Goal: Find specific page/section: Find specific page/section

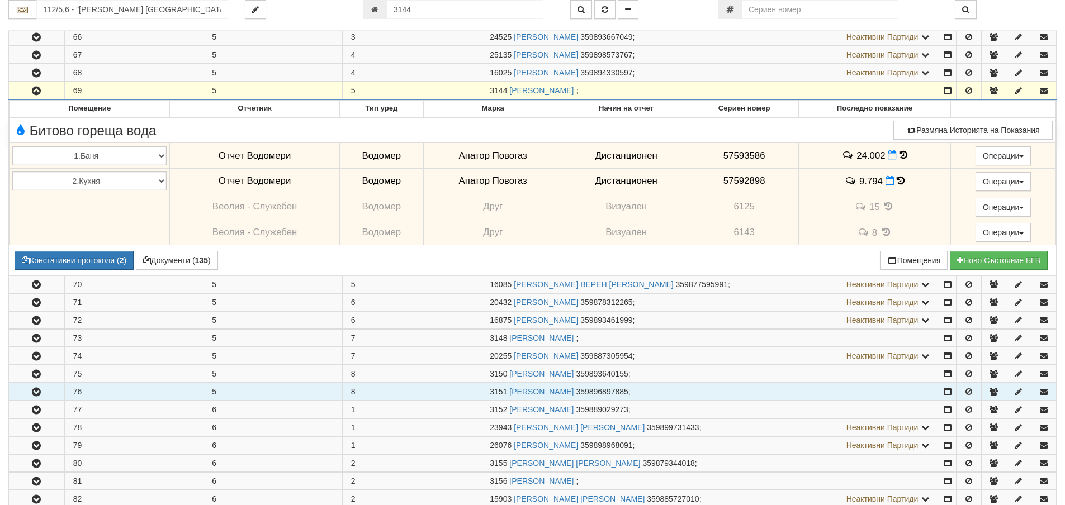
scroll to position [308, 0]
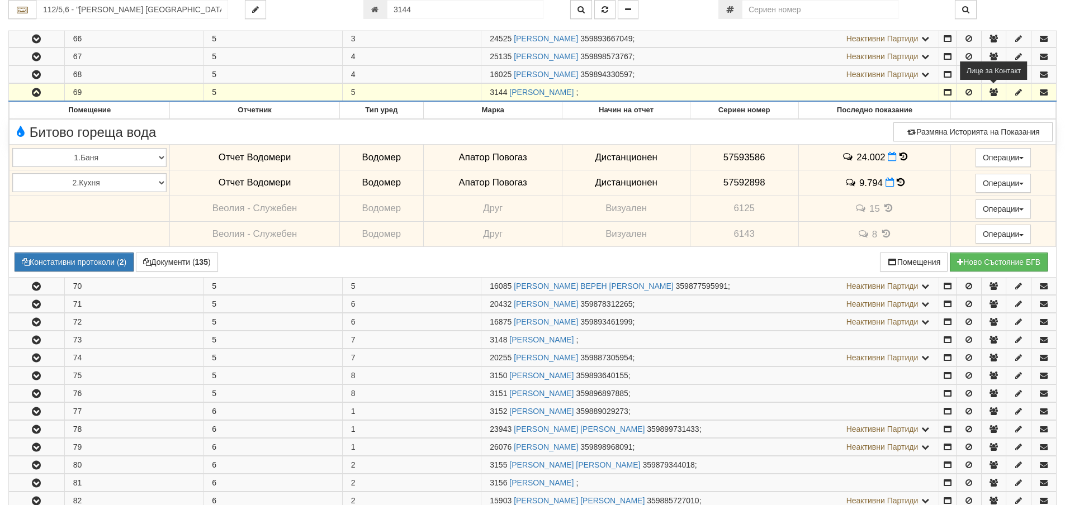
click at [995, 90] on icon "button" at bounding box center [994, 92] width 10 height 8
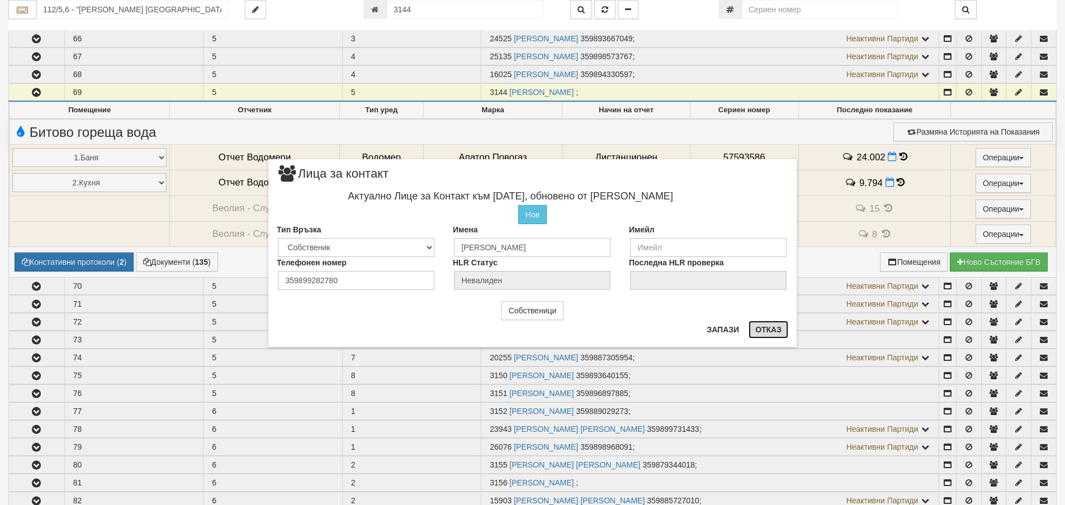
click at [772, 330] on button "Отказ" at bounding box center [769, 330] width 40 height 18
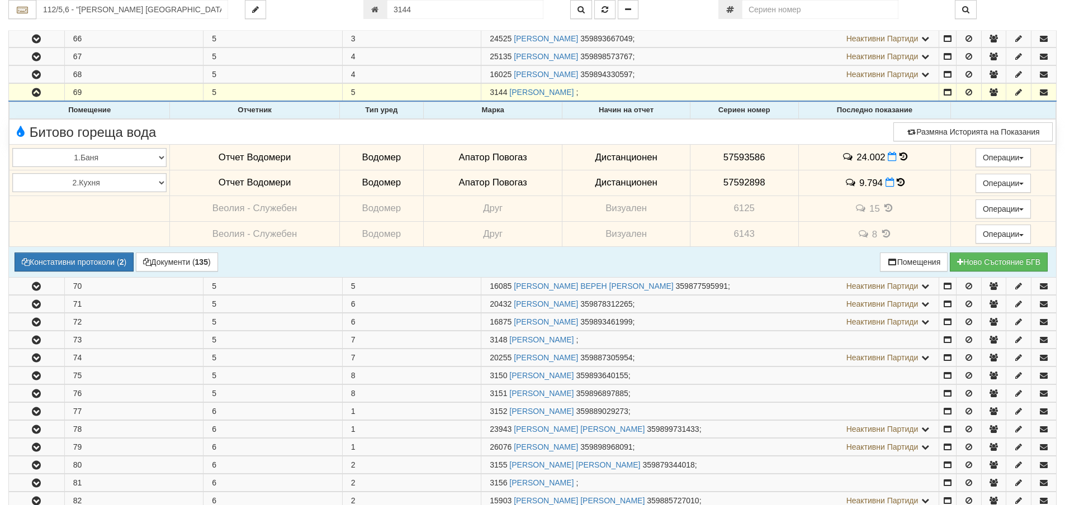
click at [900, 154] on icon at bounding box center [904, 157] width 8 height 10
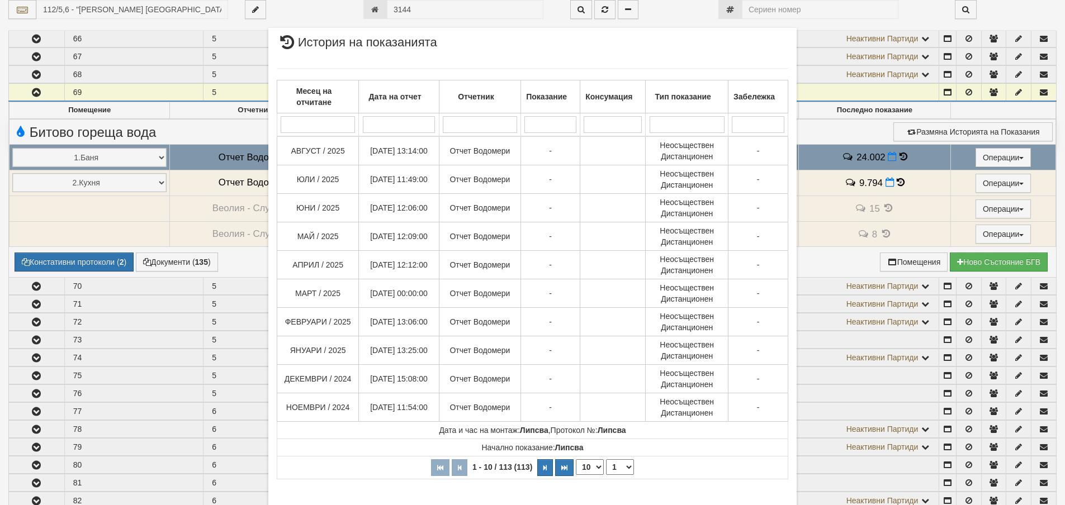
click at [595, 467] on select "10 20 30 40" at bounding box center [590, 468] width 28 height 16
select select "40"
click at [576, 475] on select "10 20 30 40" at bounding box center [590, 468] width 28 height 16
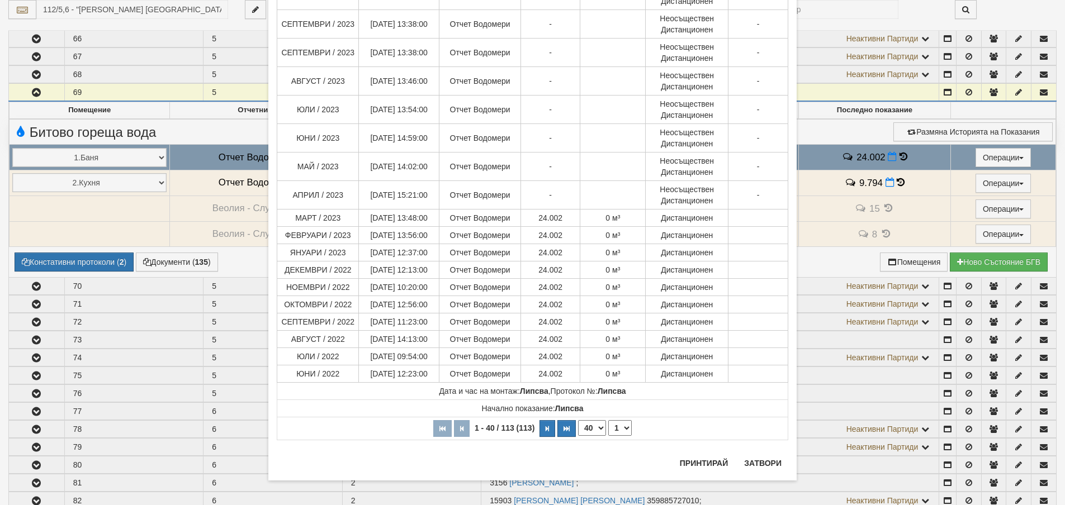
scroll to position [786, 0]
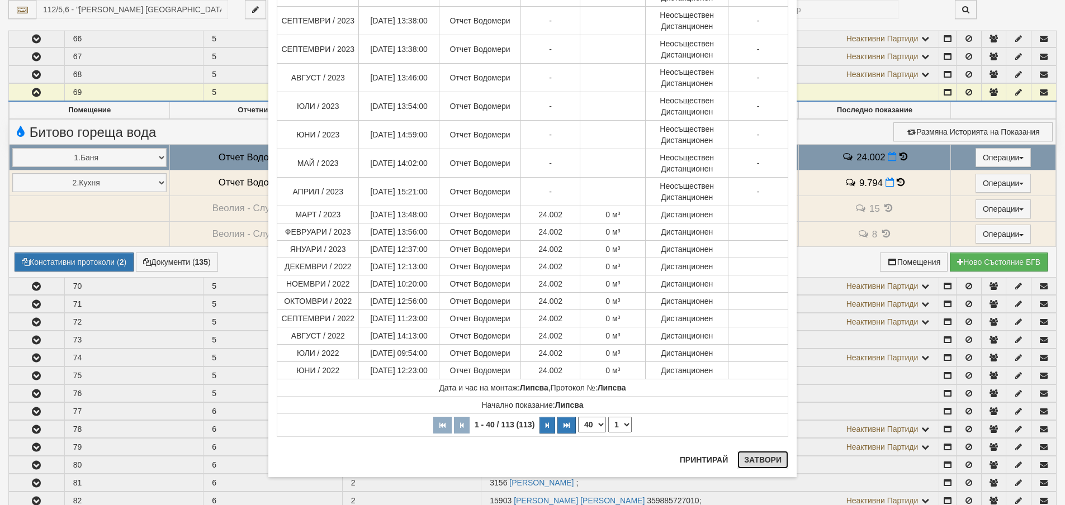
click at [754, 459] on button "Затвори" at bounding box center [763, 460] width 51 height 18
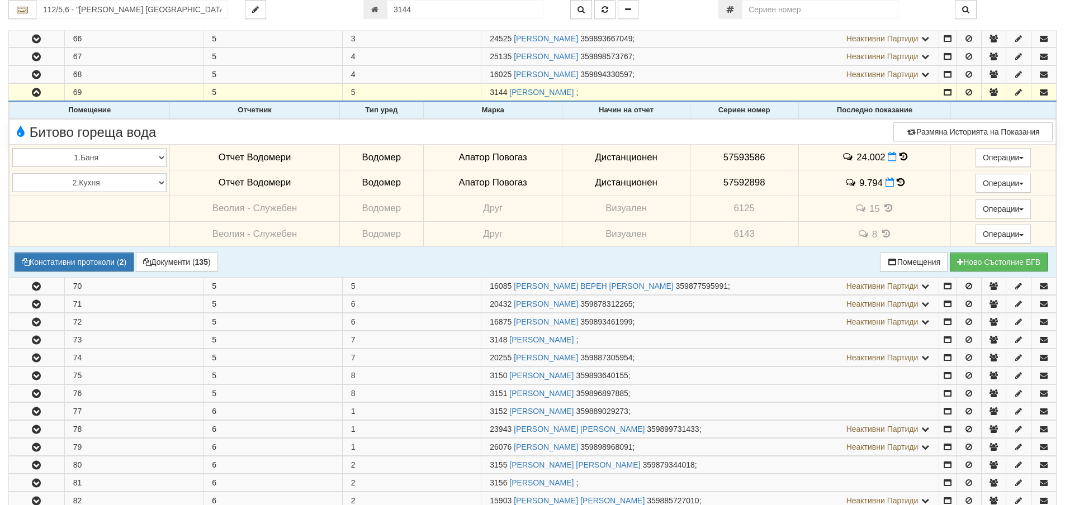
click at [897, 181] on icon at bounding box center [901, 183] width 8 height 10
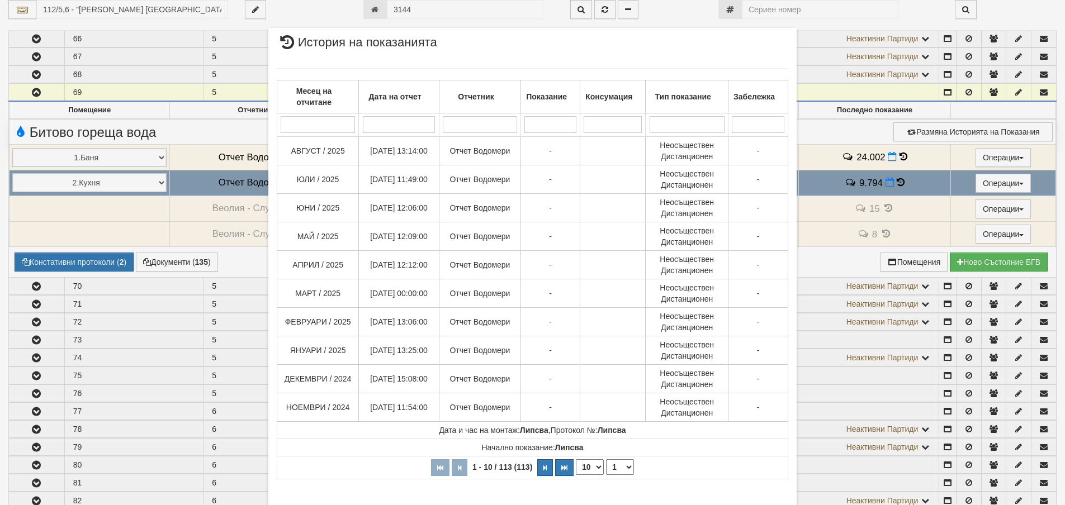
click at [594, 467] on select "10 20 30 40" at bounding box center [590, 468] width 28 height 16
select select "40"
click at [576, 475] on select "10 20 30 40" at bounding box center [590, 468] width 28 height 16
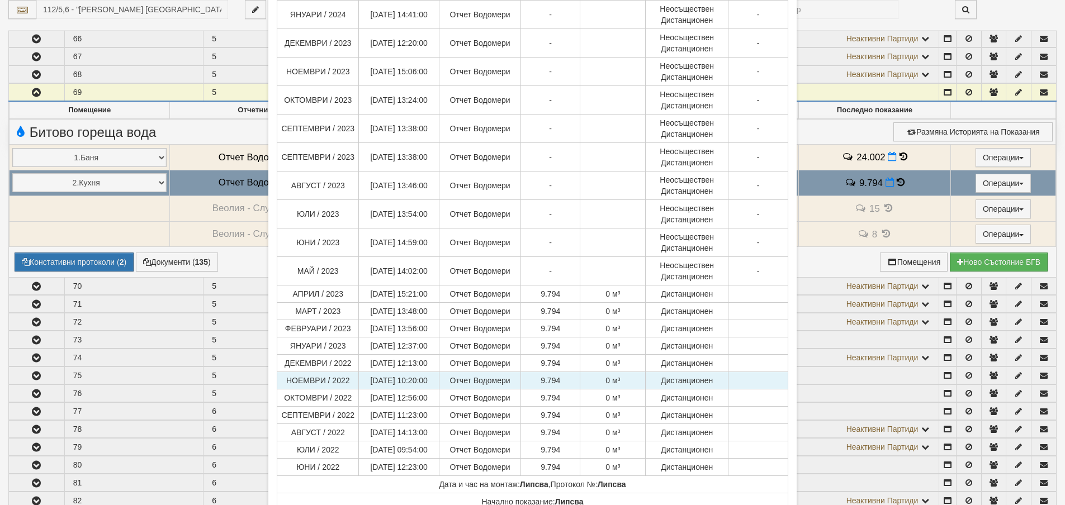
scroll to position [775, 0]
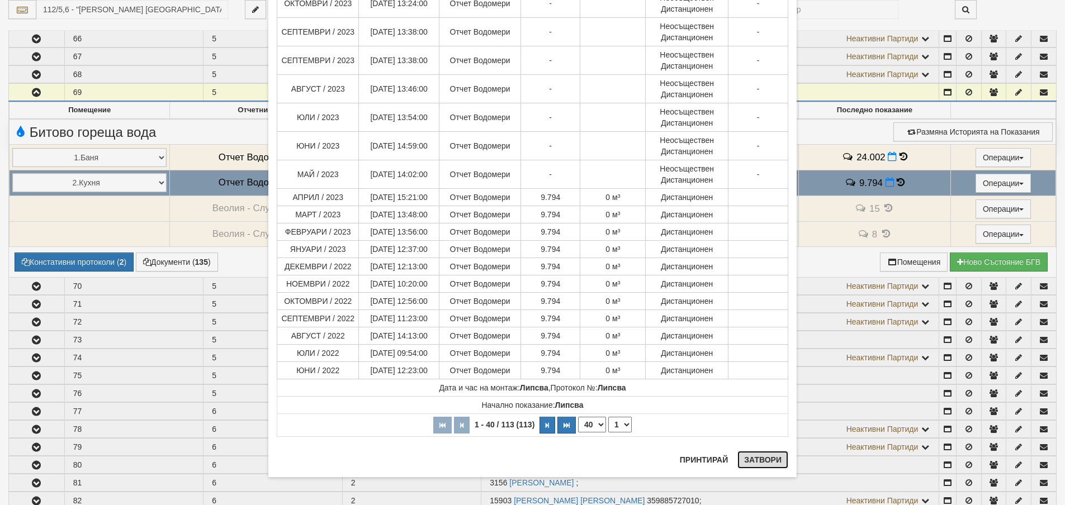
click at [760, 459] on button "Затвори" at bounding box center [763, 460] width 51 height 18
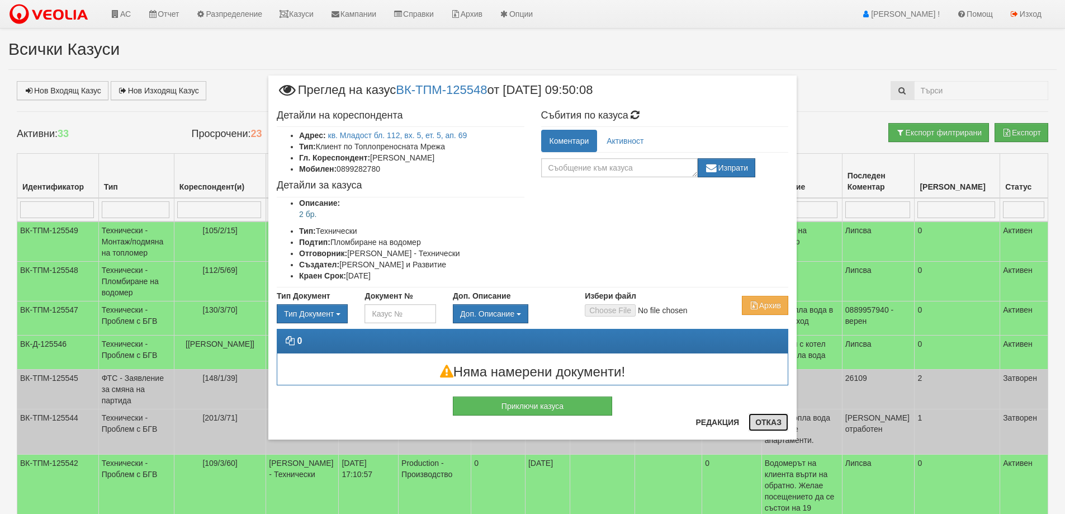
click at [764, 423] on button "Отказ" at bounding box center [769, 422] width 40 height 18
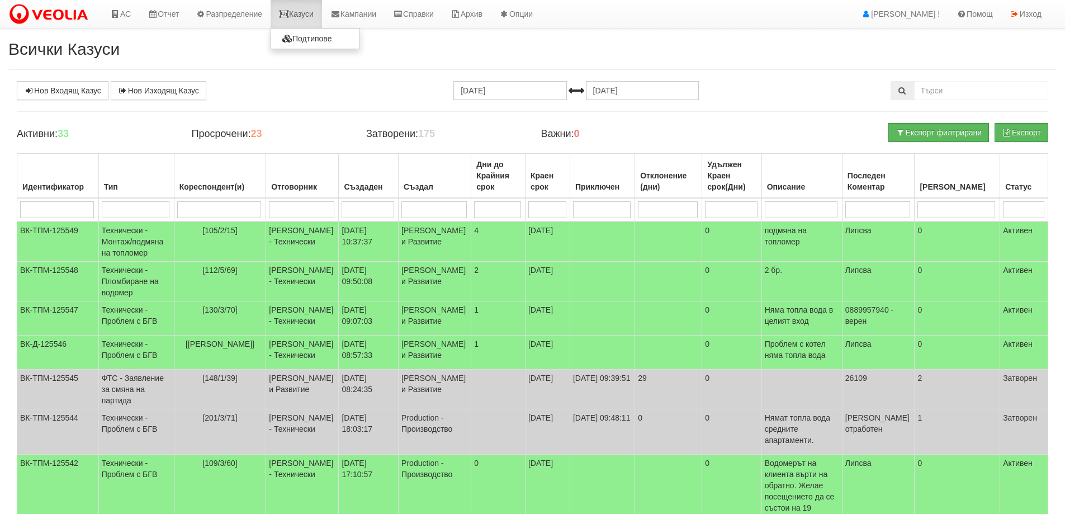
click at [309, 16] on link "Казуси" at bounding box center [296, 14] width 51 height 28
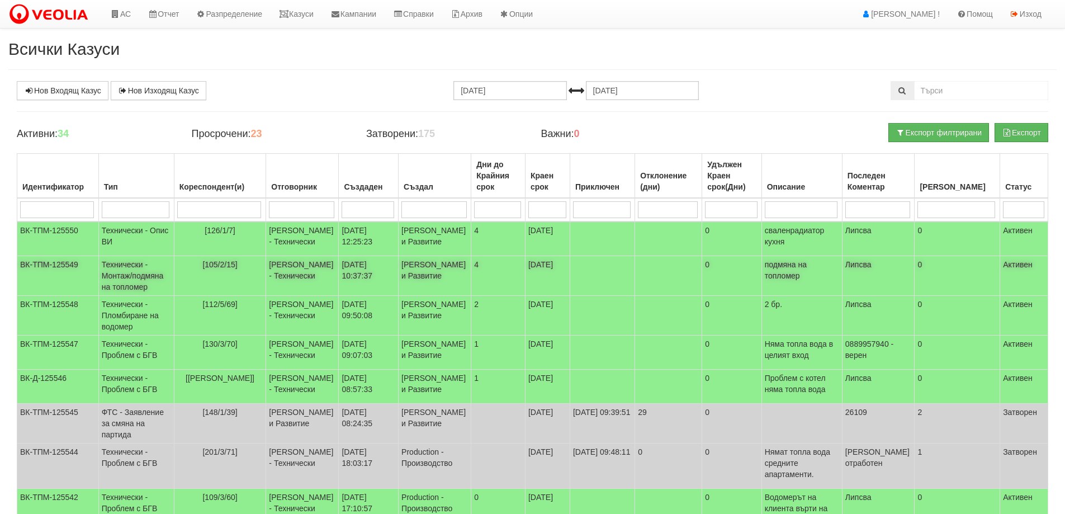
click at [121, 296] on td "Технически - Монтаж/подмяна на топломер" at bounding box center [135, 276] width 75 height 40
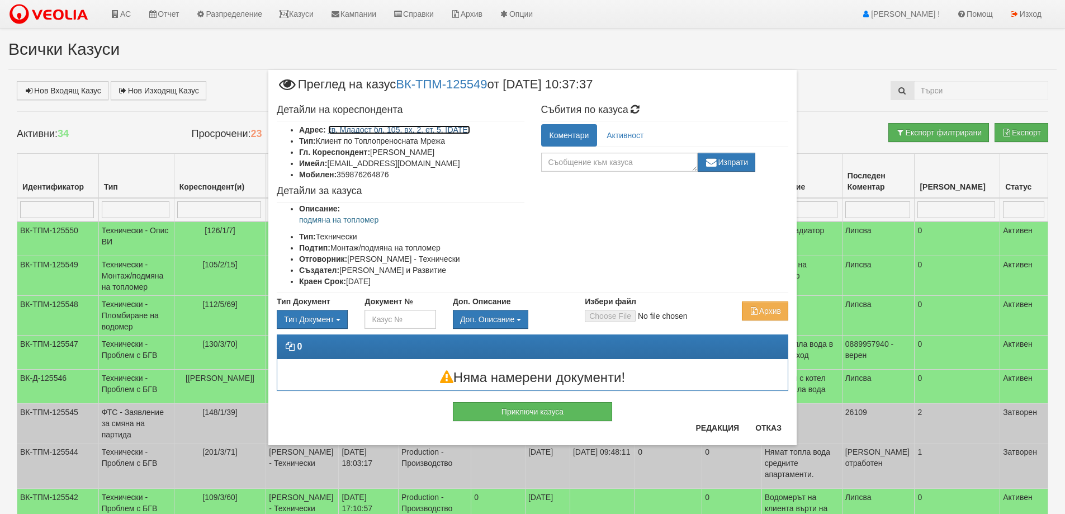
click at [438, 126] on link "кв. Младост бл. 105, вх. 2, ет. 5, [DATE]" at bounding box center [399, 129] width 142 height 9
click at [774, 427] on button "Отказ" at bounding box center [769, 428] width 40 height 18
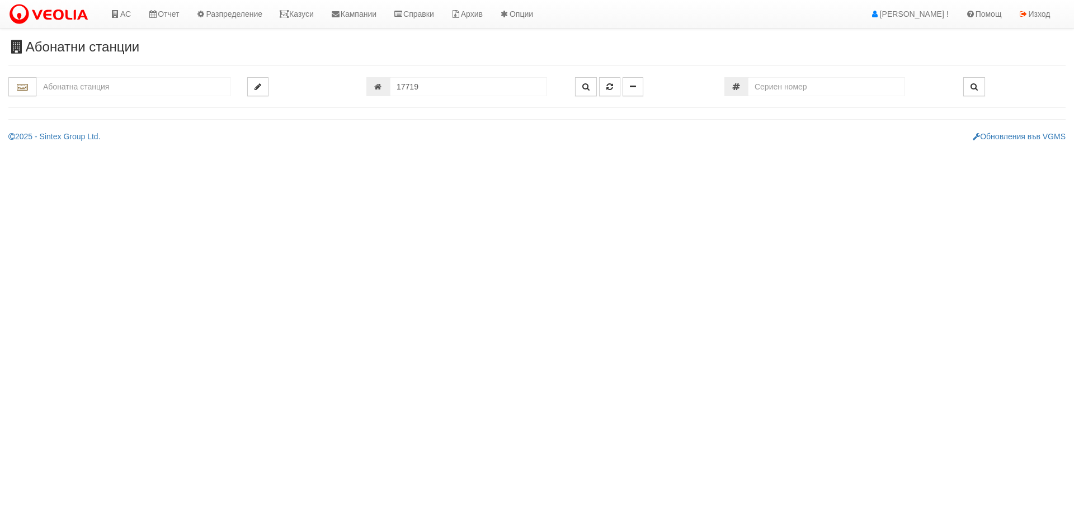
type input "105/2 - "ТЕХЕМ СЪРВИСИС" ЕООД"
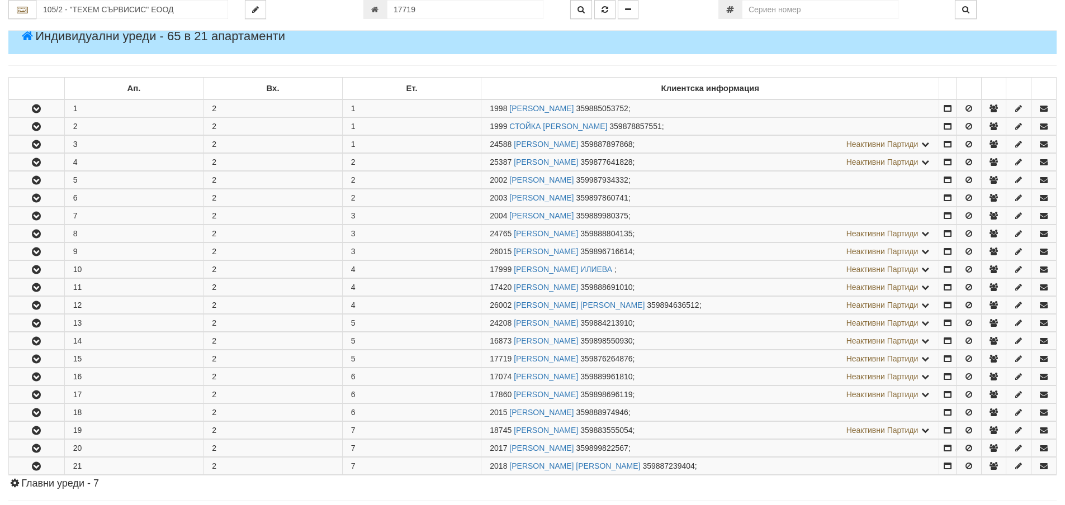
scroll to position [391, 0]
